Goal: Task Accomplishment & Management: Use online tool/utility

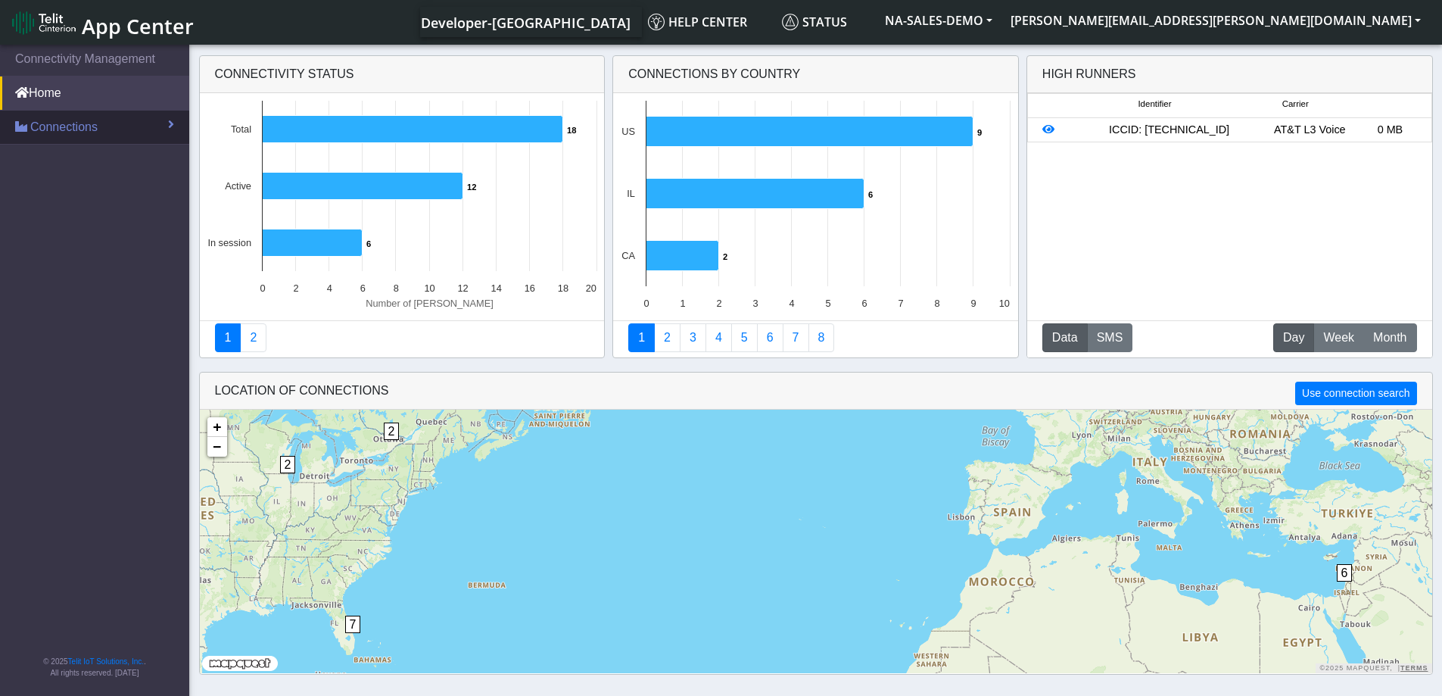
click at [80, 132] on span "Connections" at bounding box center [63, 127] width 67 height 18
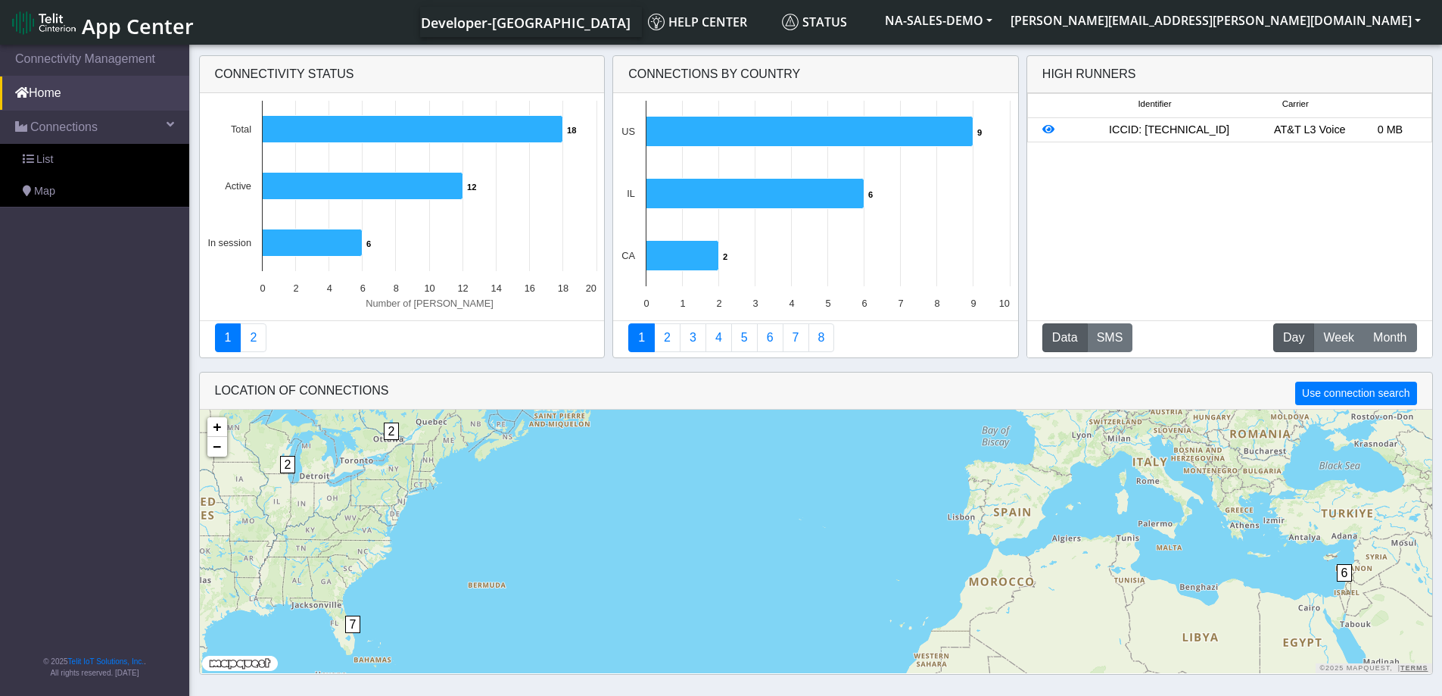
click at [111, 321] on nav "Connectivity Management Home Connections List Map © 2025 Telit IoT Solutions, I…" at bounding box center [94, 371] width 189 height 659
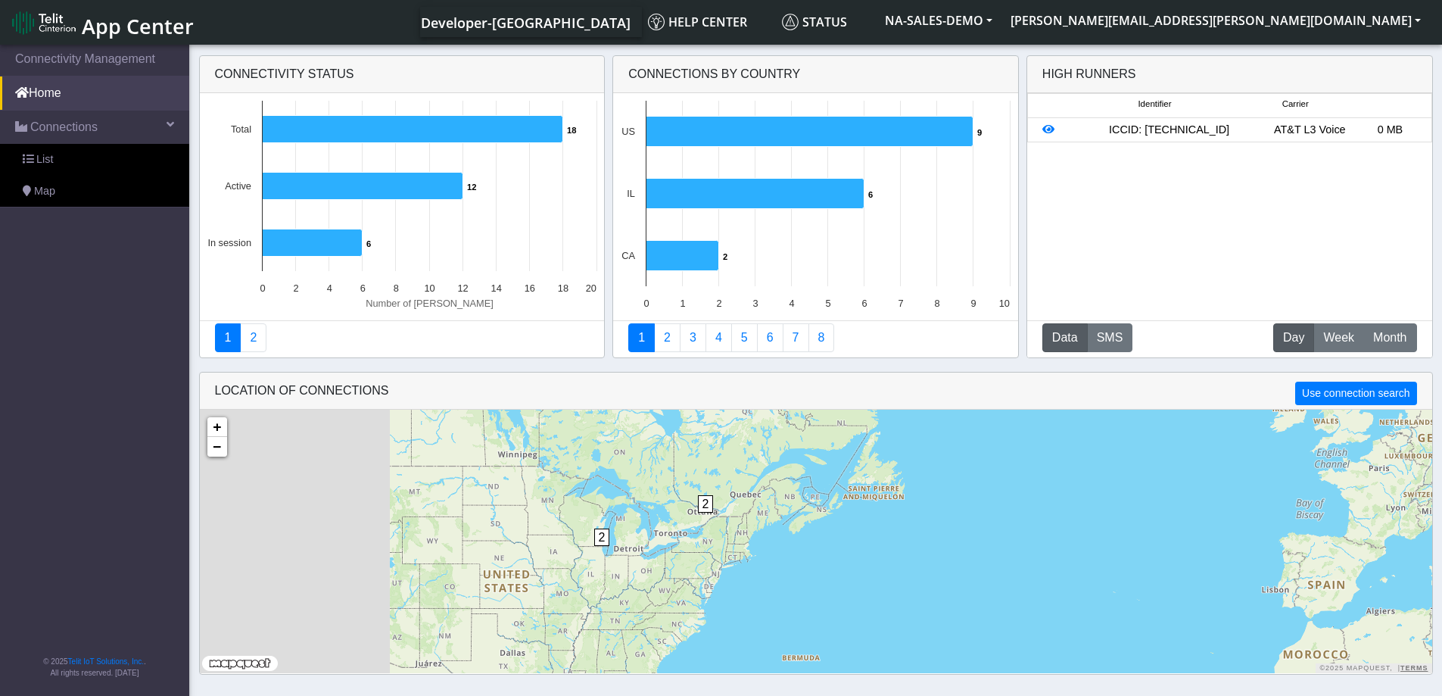
drag, startPoint x: 355, startPoint y: 510, endPoint x: 734, endPoint y: 607, distance: 391.5
click at [734, 607] on div "6 7 2 2 + − ©2025 MapQuest, | Terms" at bounding box center [816, 541] width 1233 height 263
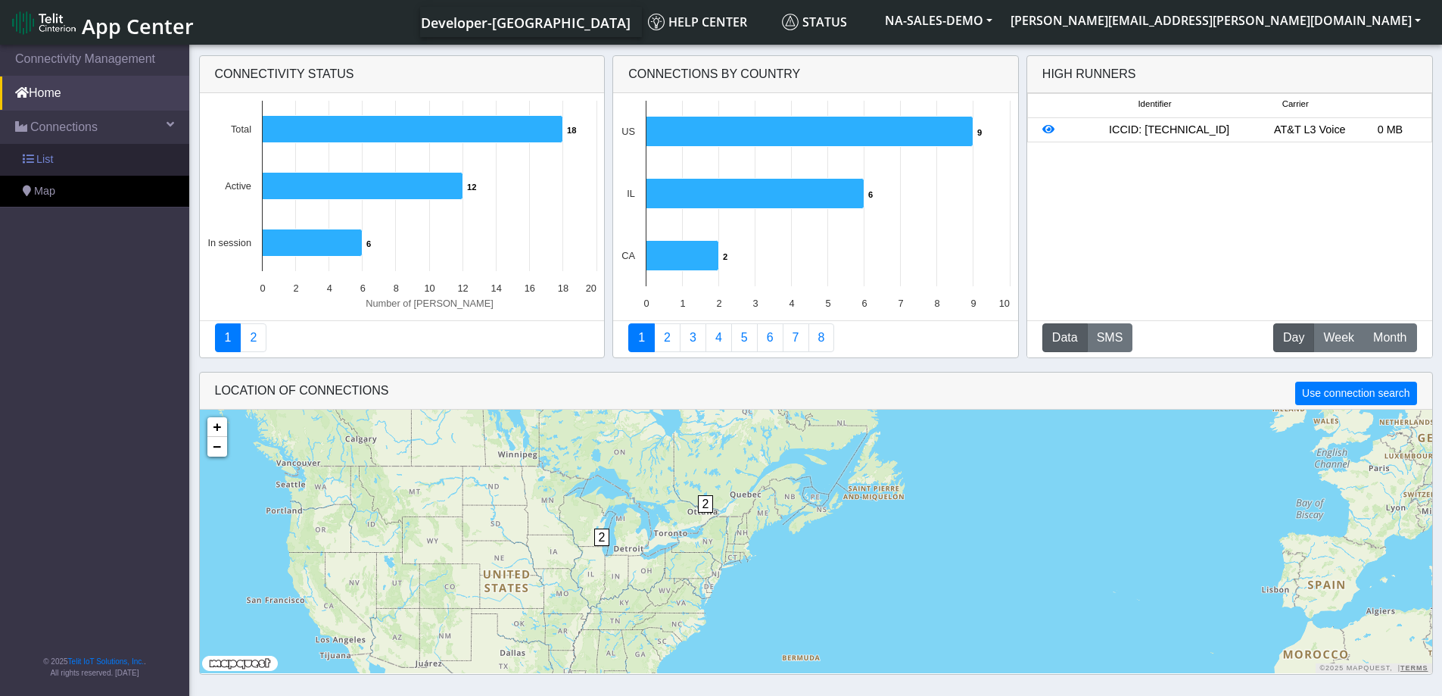
click at [51, 155] on span "List" at bounding box center [44, 159] width 17 height 17
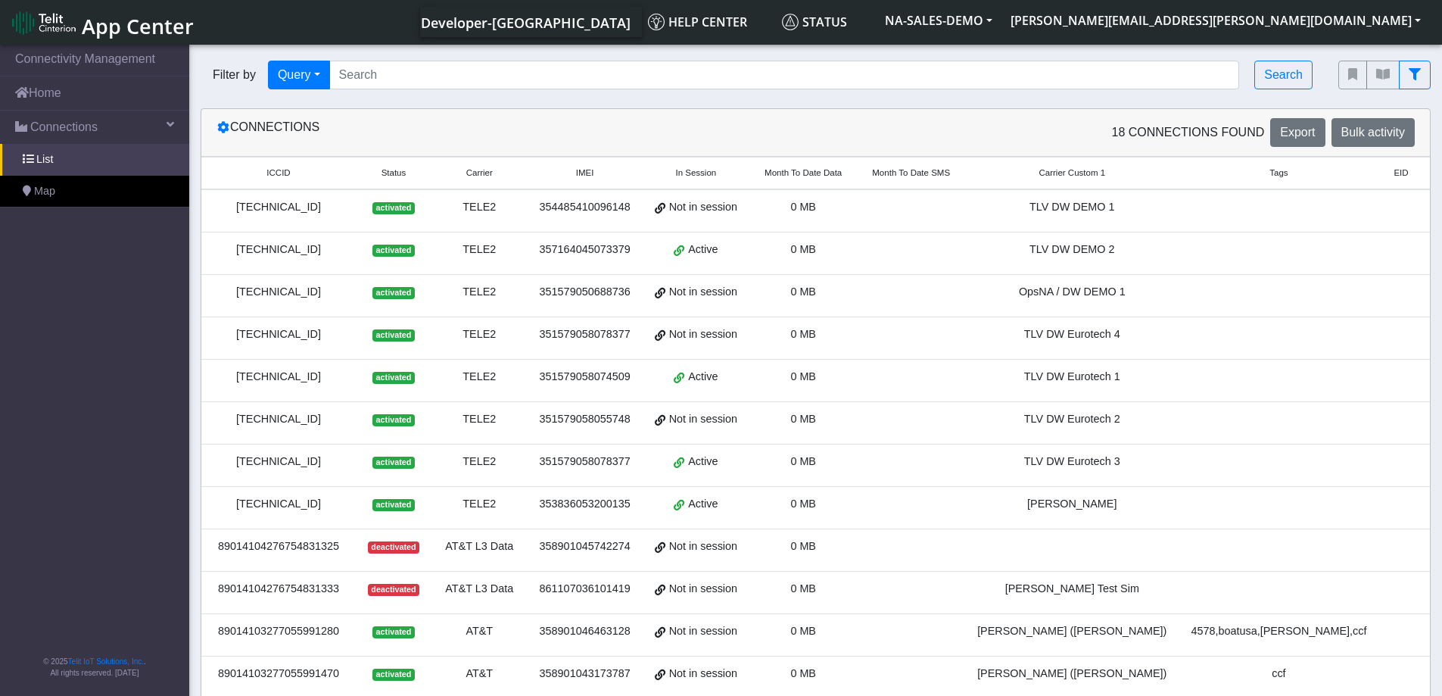
click at [298, 244] on div "[TECHNICAL_ID]" at bounding box center [278, 250] width 136 height 17
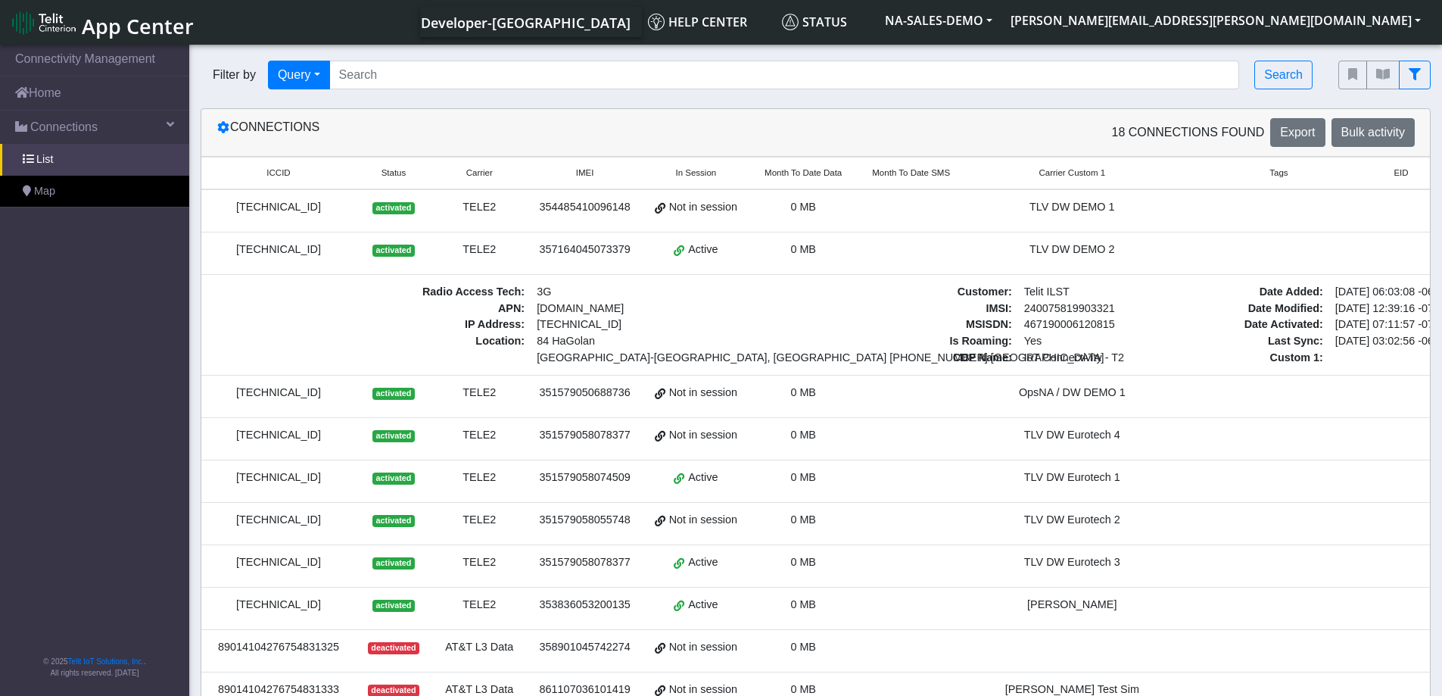
click at [254, 474] on div "[TECHNICAL_ID]" at bounding box center [278, 477] width 136 height 17
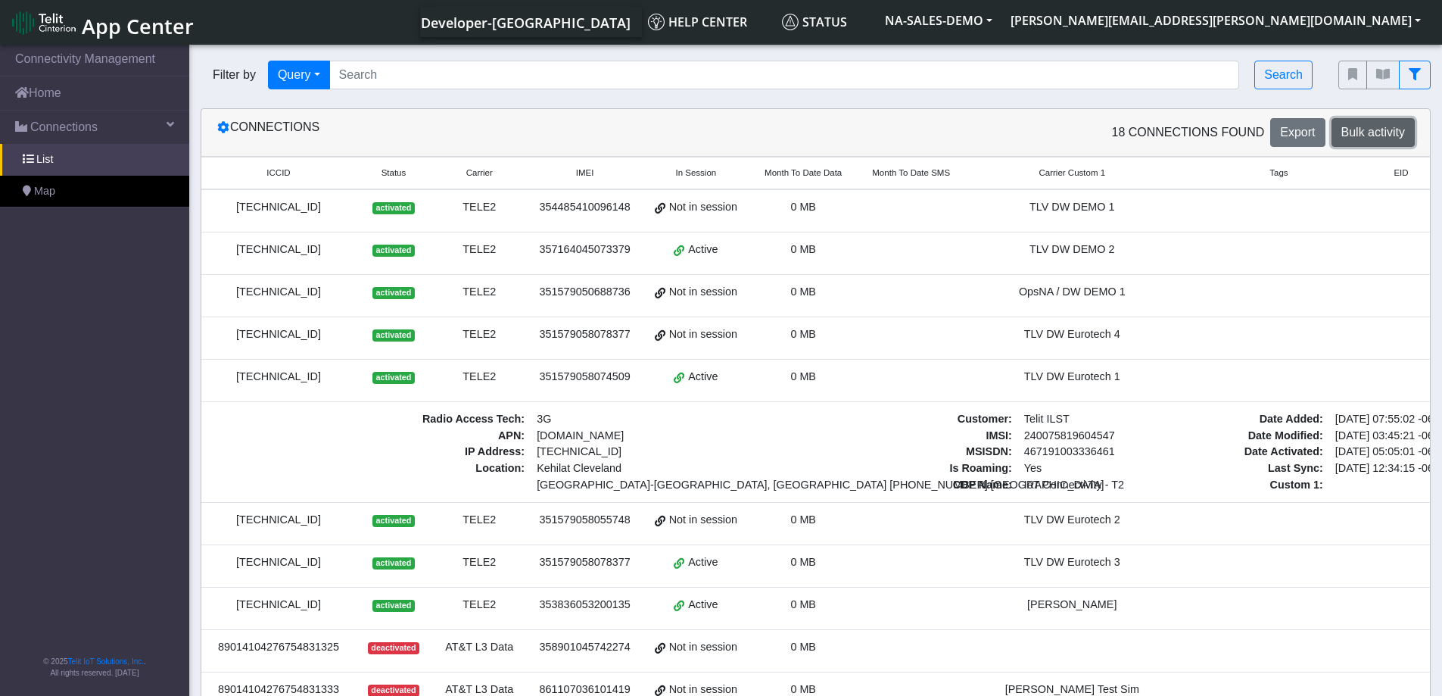
click at [1382, 132] on span "Bulk activity" at bounding box center [1374, 132] width 64 height 13
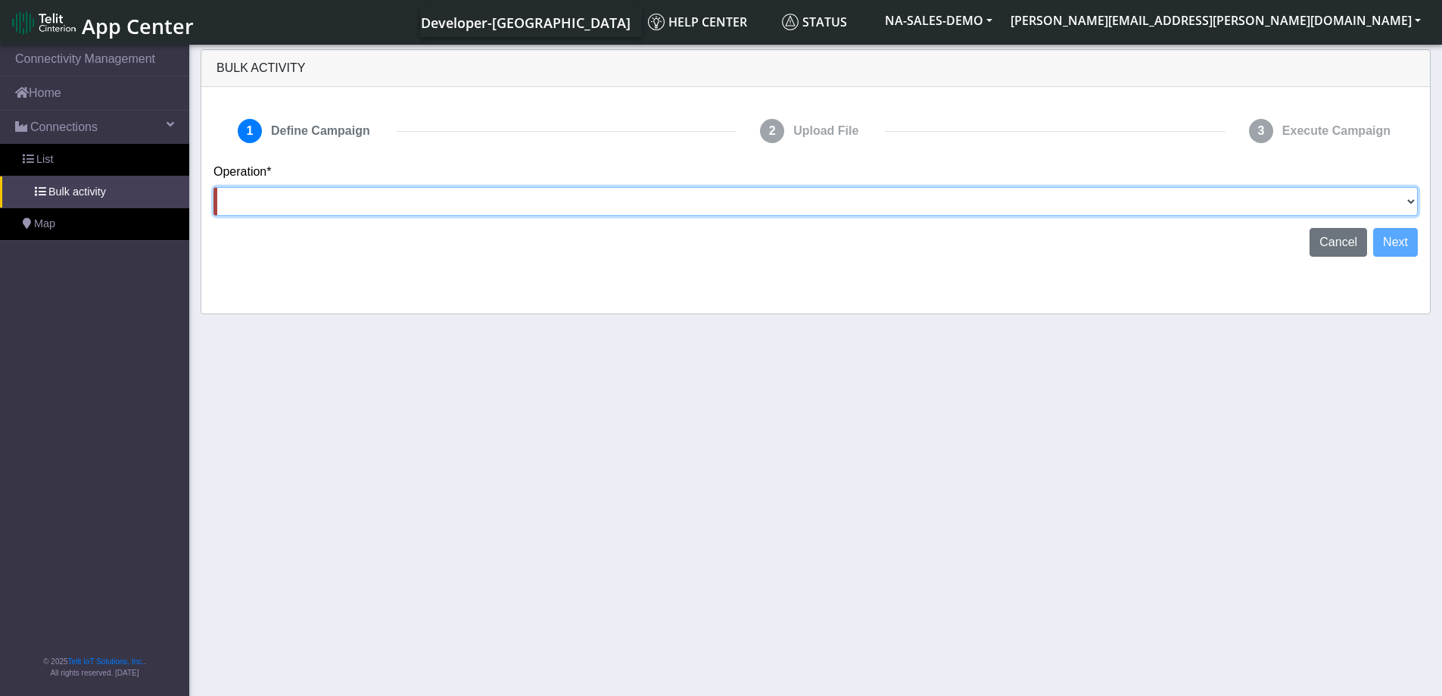
click at [463, 211] on select "Activate [PERSON_NAME] Deactivate [PERSON_NAME] Add Tags Remove Tags Advanced" at bounding box center [816, 201] width 1205 height 29
select select "Advanced"
click at [214, 187] on select "Activate [PERSON_NAME] Deactivate [PERSON_NAME] Add Tags Remove Tags Advanced" at bounding box center [816, 201] width 1205 height 29
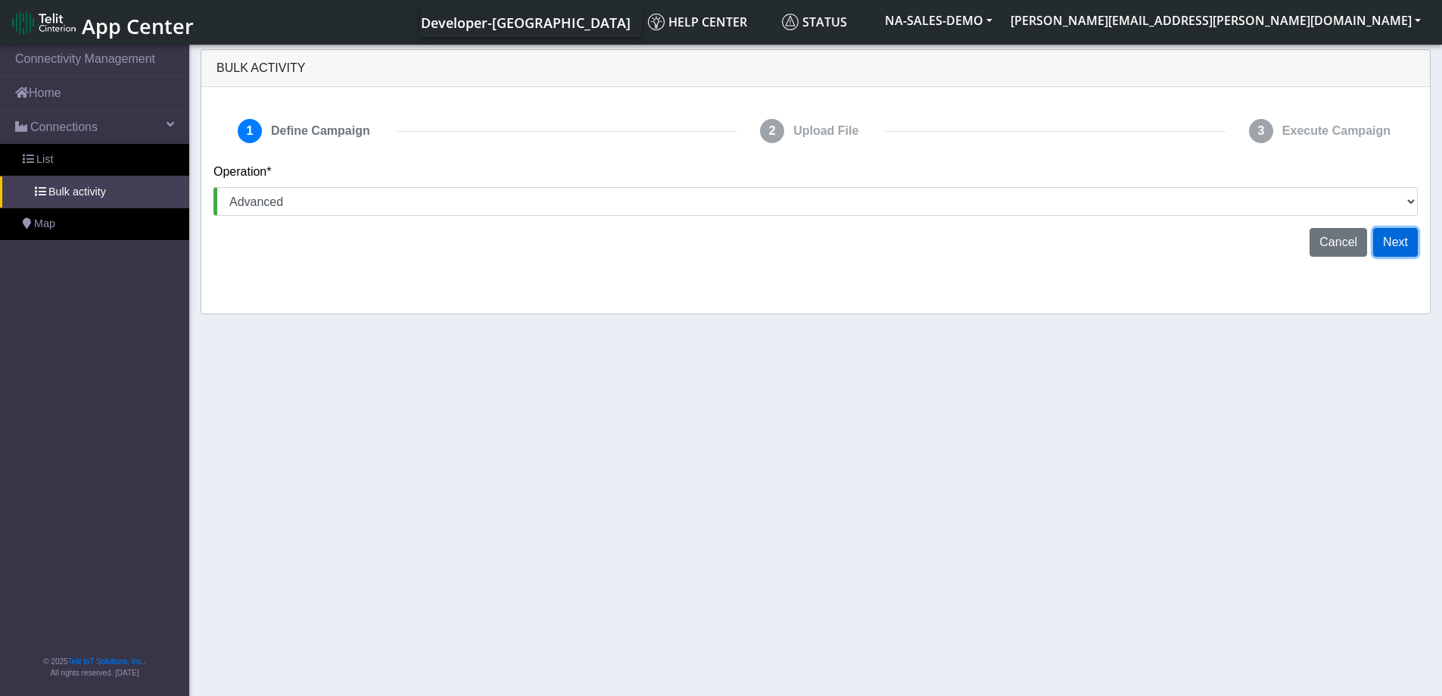
click at [1411, 245] on button "Next" at bounding box center [1395, 242] width 45 height 29
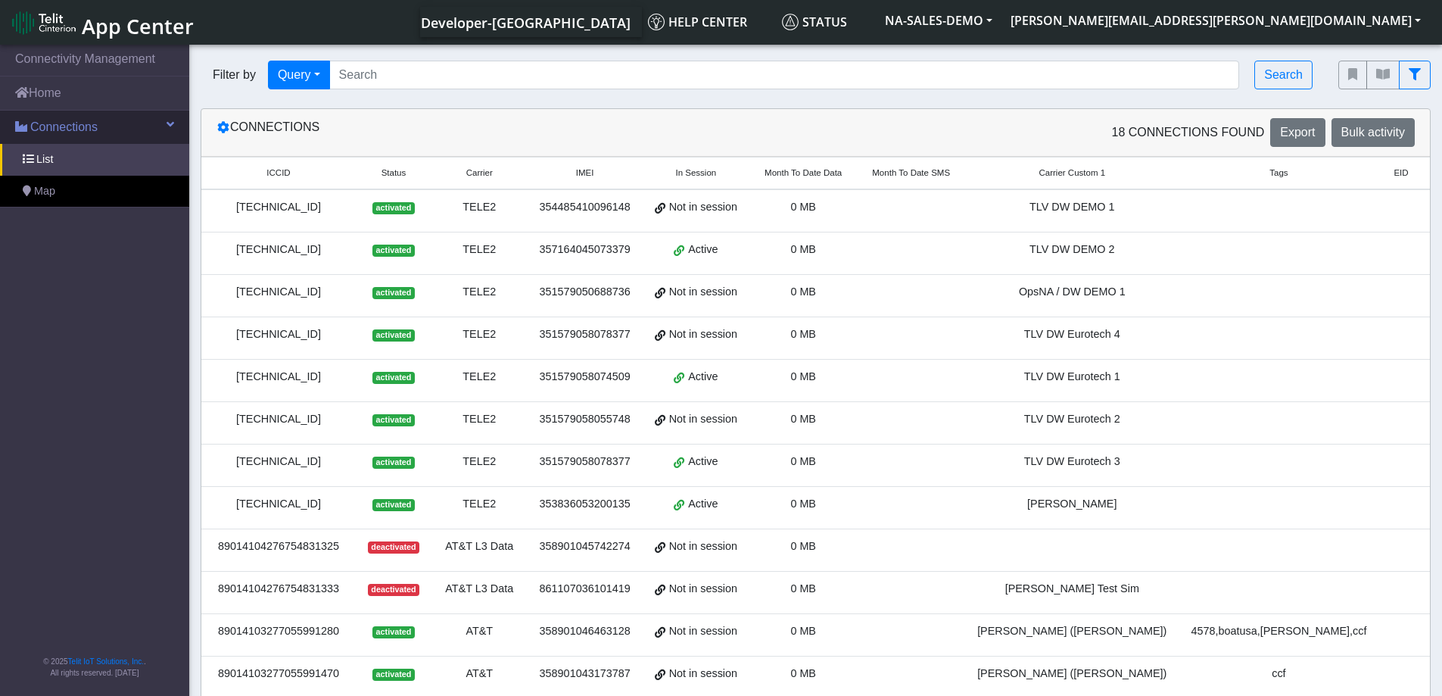
click at [175, 120] on link "Connections" at bounding box center [94, 127] width 189 height 33
click at [86, 566] on nav "Connectivity Management Home Connections List Map © 2025 Telit IoT Solutions, I…" at bounding box center [94, 371] width 189 height 659
click at [90, 341] on nav "Connectivity Management Home Connections List Map © 2025 Telit IoT Solutions, I…" at bounding box center [94, 371] width 189 height 659
